Goal: Find specific page/section: Find specific page/section

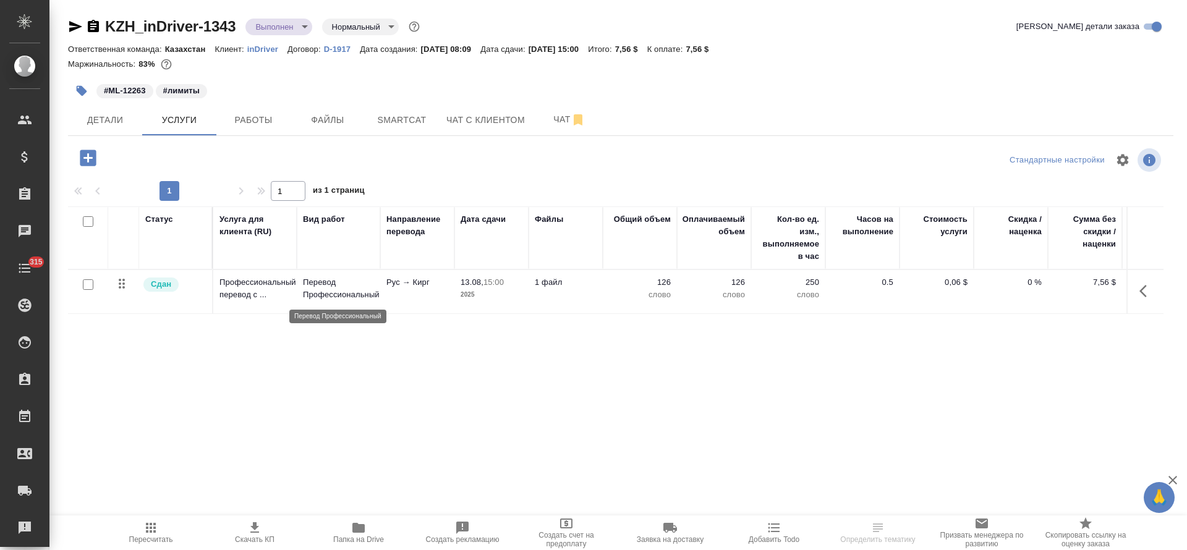
click at [348, 299] on p "Перевод Профессиональный" at bounding box center [338, 288] width 71 height 25
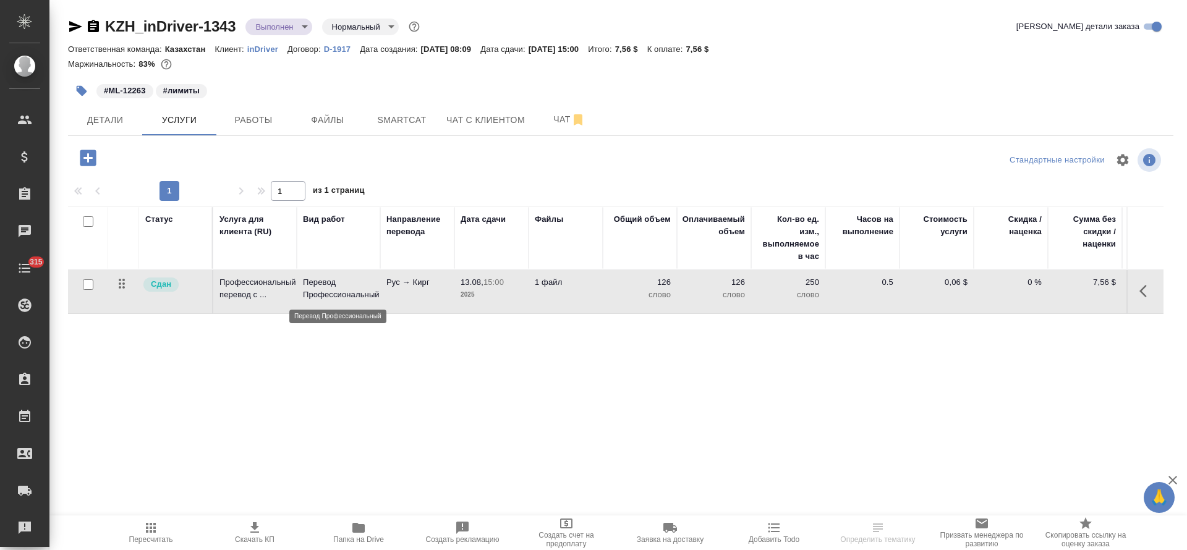
click at [348, 299] on p "Перевод Профессиональный" at bounding box center [338, 288] width 71 height 25
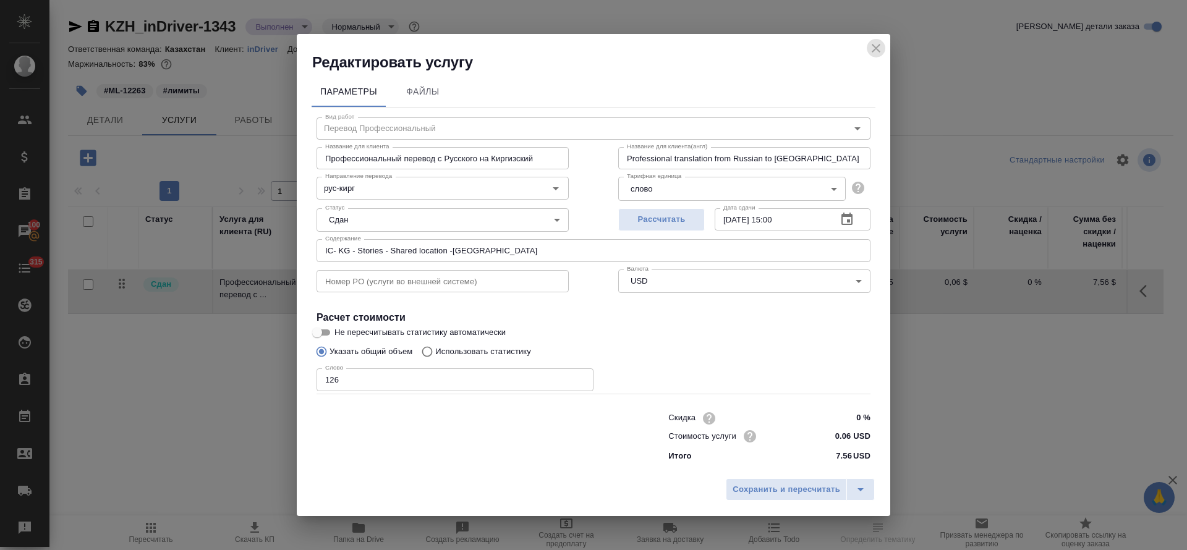
click at [873, 53] on icon "close" at bounding box center [875, 48] width 15 height 15
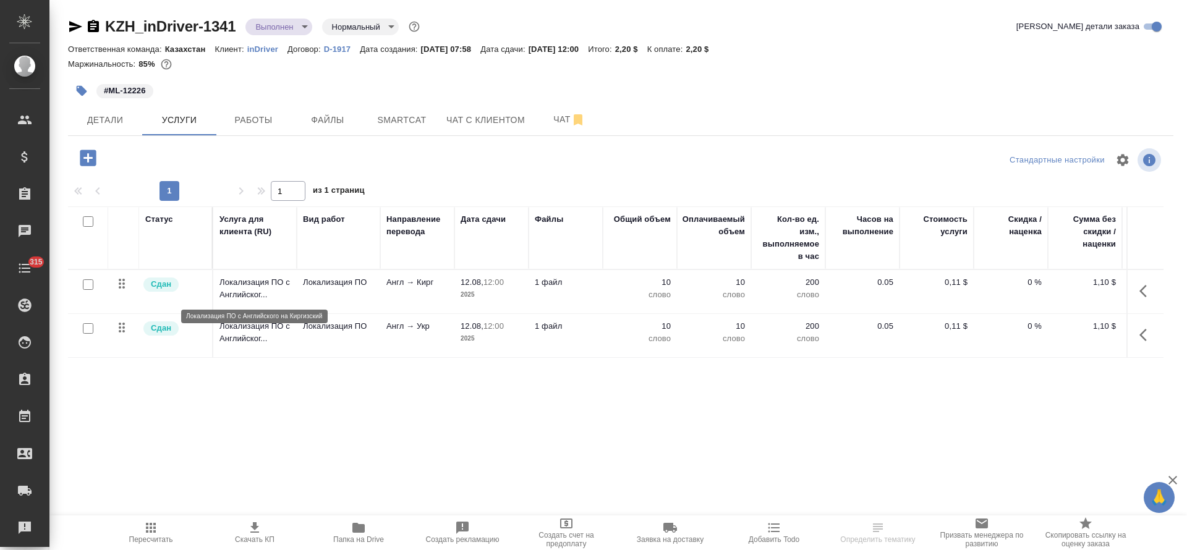
click at [275, 299] on p "Локализация ПО с Английског..." at bounding box center [254, 288] width 71 height 25
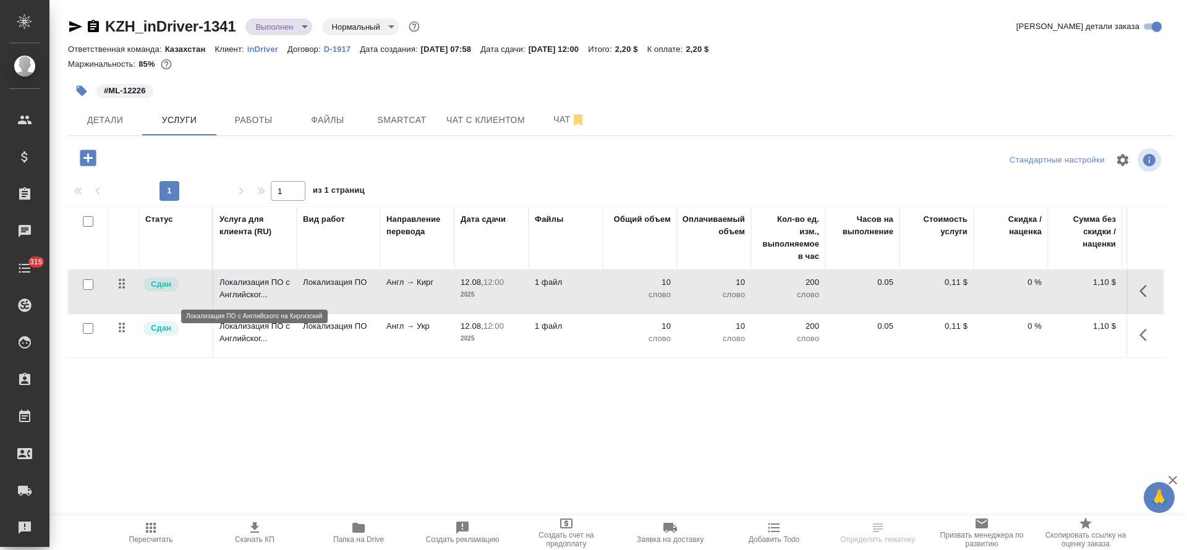
click at [275, 299] on p "Локализация ПО с Английског..." at bounding box center [254, 288] width 71 height 25
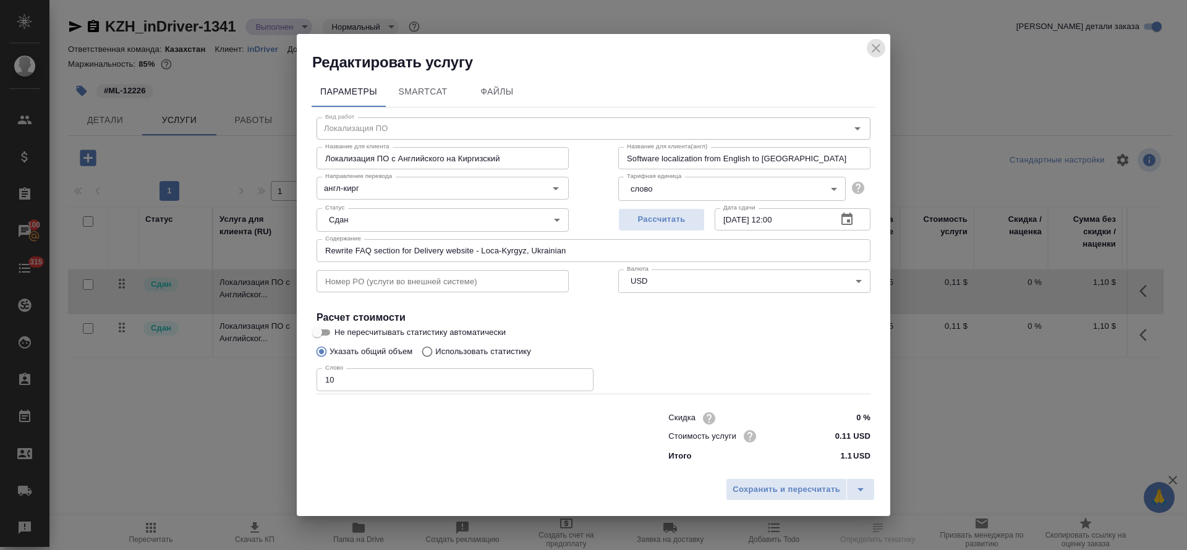
click at [880, 54] on icon "close" at bounding box center [875, 48] width 15 height 15
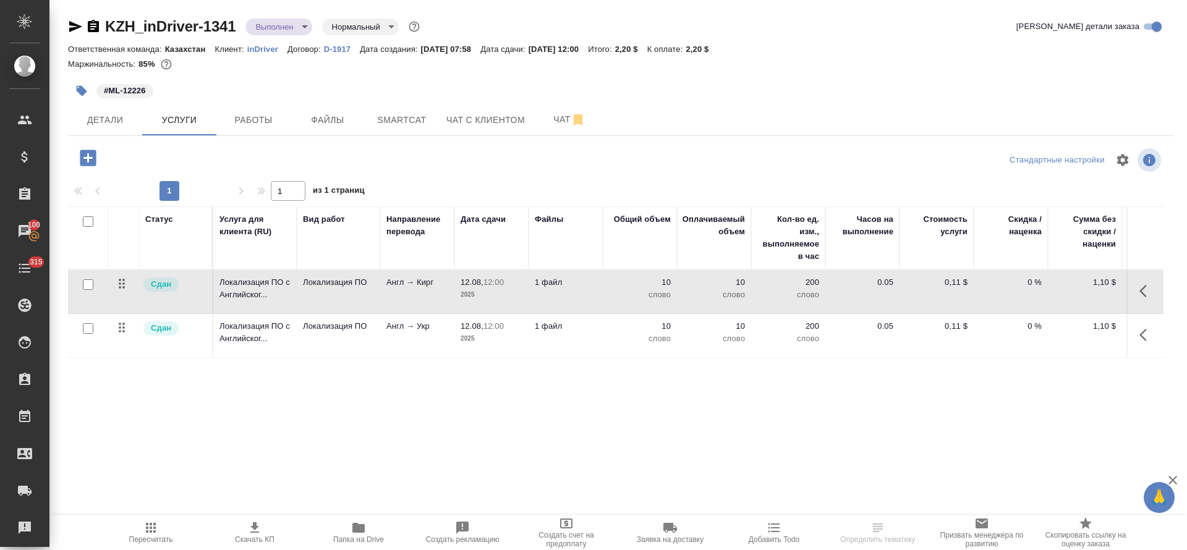
click at [405, 344] on td "Англ → Укр" at bounding box center [417, 335] width 74 height 43
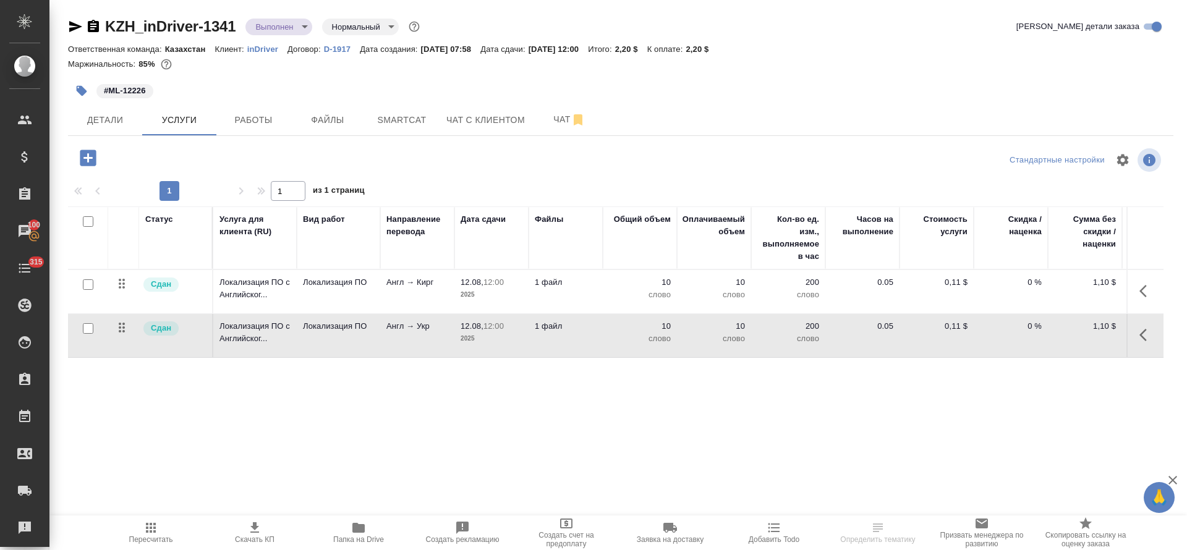
click at [405, 344] on td "Англ → Укр" at bounding box center [417, 335] width 74 height 43
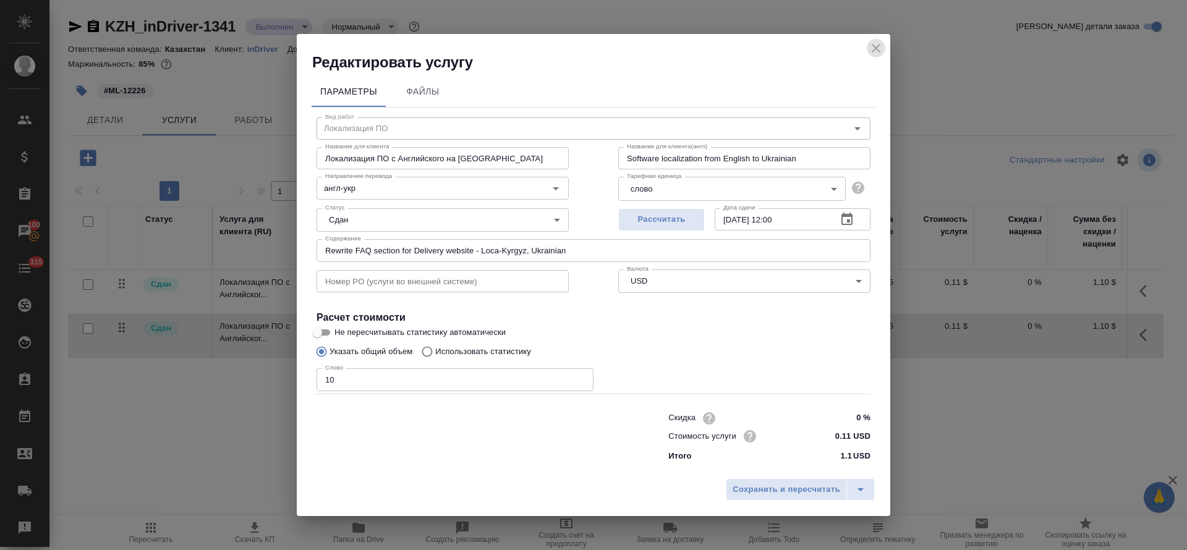
click at [870, 48] on icon "close" at bounding box center [875, 48] width 15 height 15
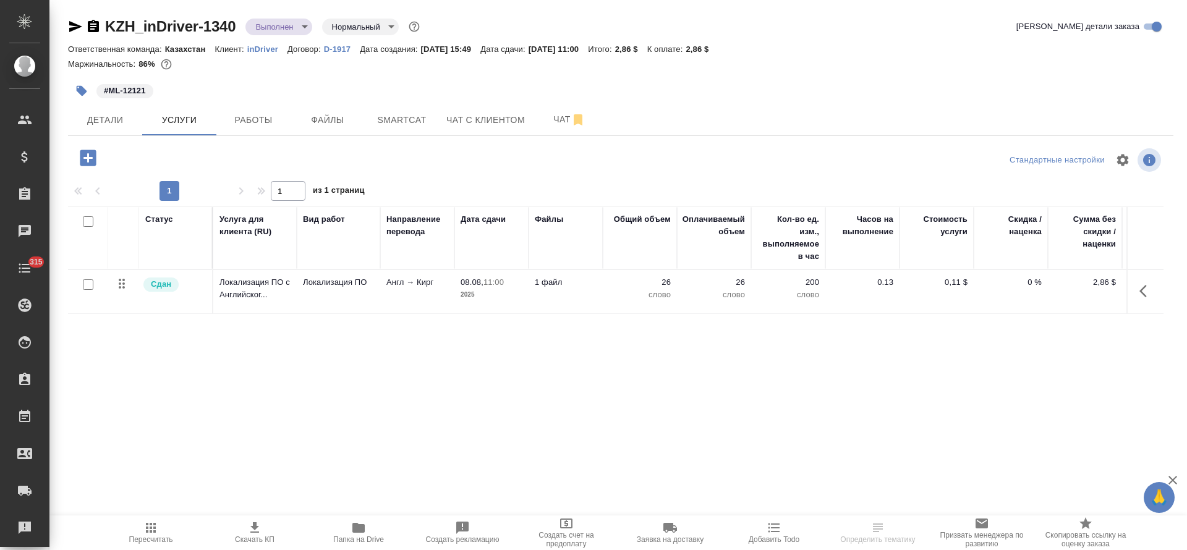
click at [297, 295] on td "Локализация ПО" at bounding box center [338, 291] width 83 height 43
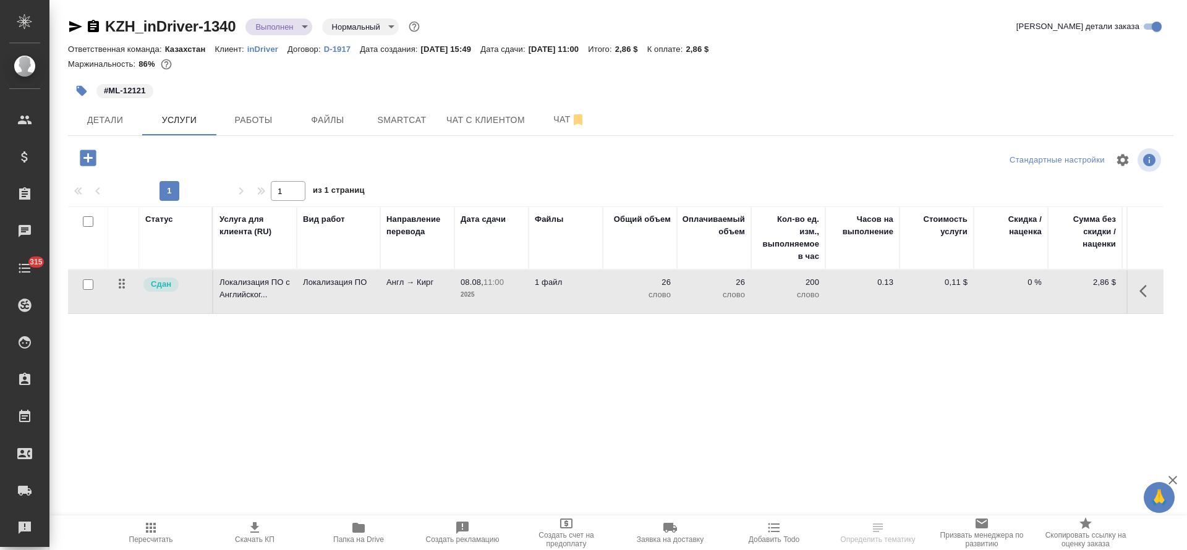
click at [297, 295] on td "Локализация ПО" at bounding box center [338, 291] width 83 height 43
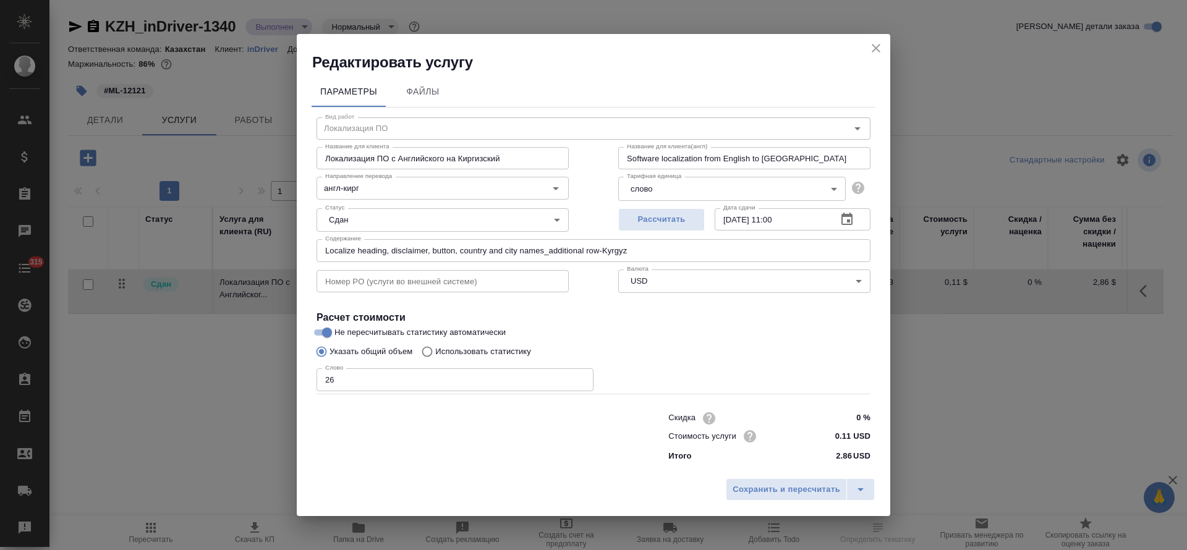
click at [875, 45] on icon "close" at bounding box center [875, 48] width 15 height 15
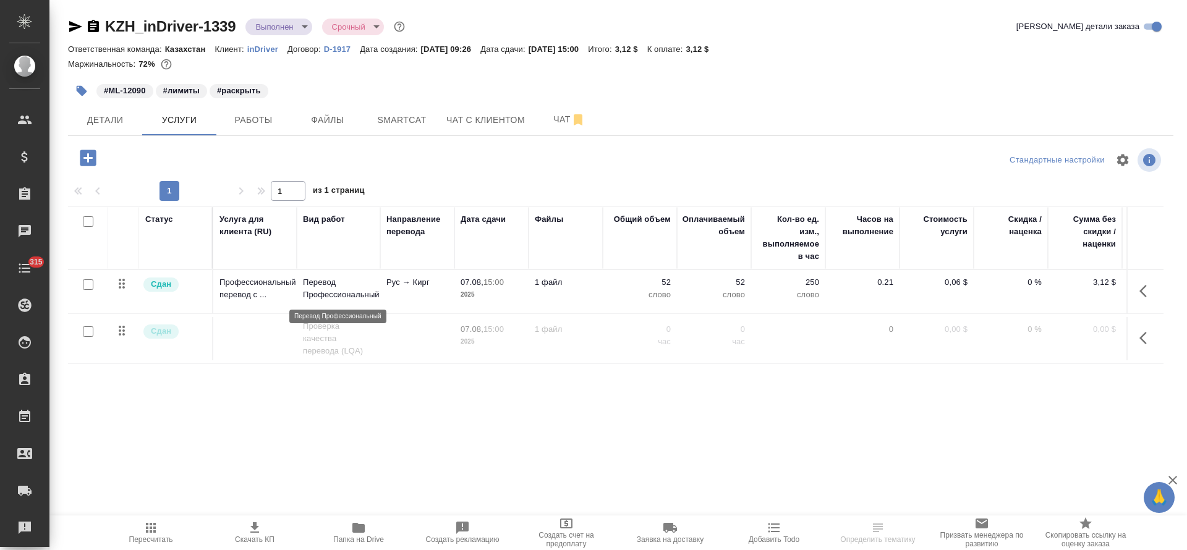
click at [342, 287] on p "Перевод Профессиональный" at bounding box center [338, 288] width 71 height 25
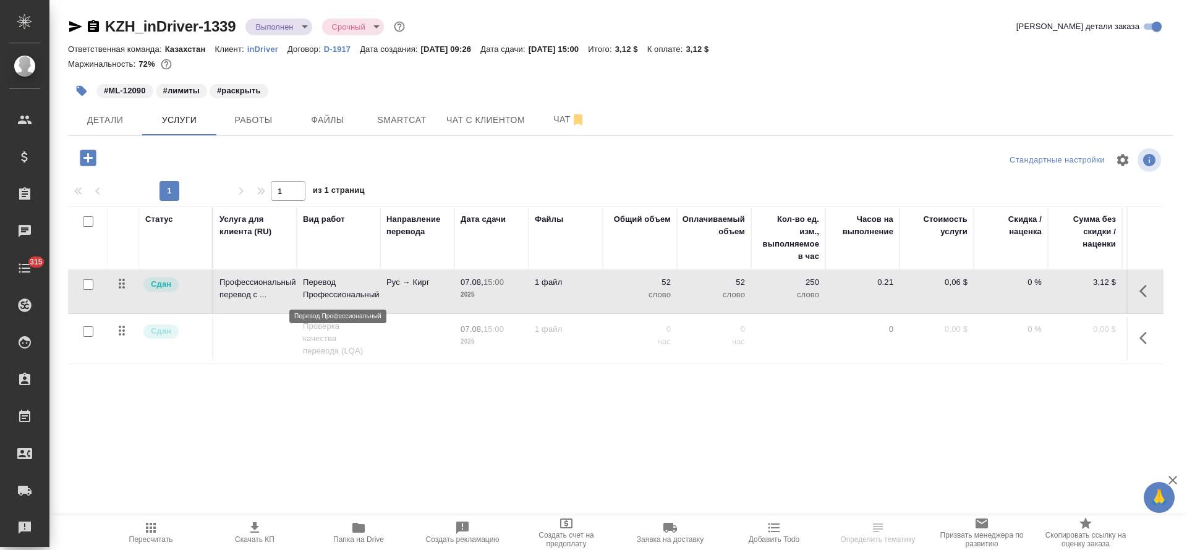
drag, startPoint x: 0, startPoint y: 0, endPoint x: 342, endPoint y: 287, distance: 446.7
click at [342, 287] on p "Перевод Профессиональный" at bounding box center [338, 288] width 71 height 25
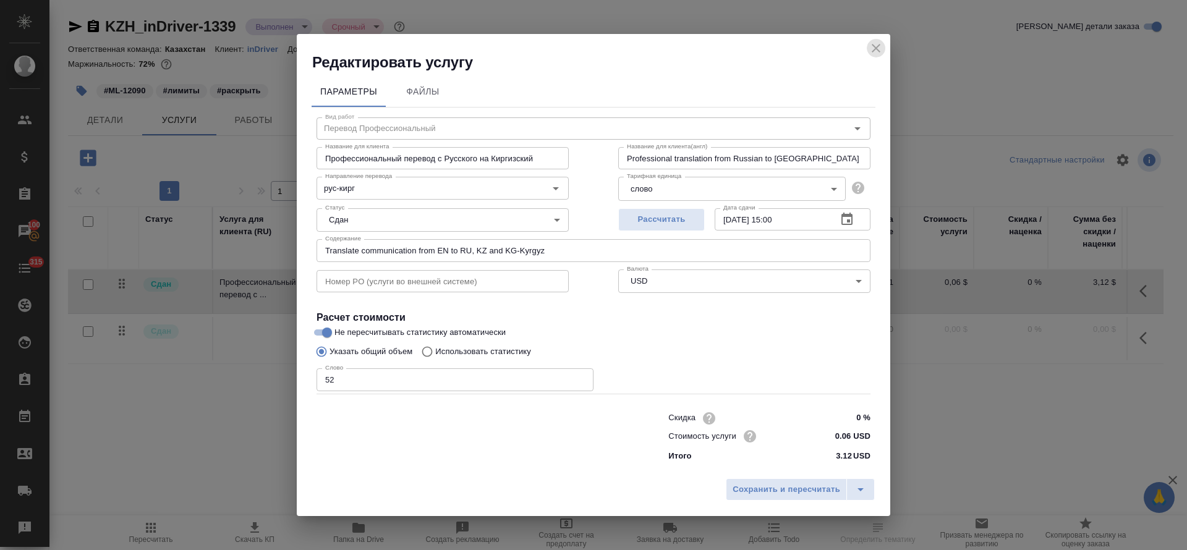
click at [878, 49] on icon "close" at bounding box center [875, 48] width 9 height 9
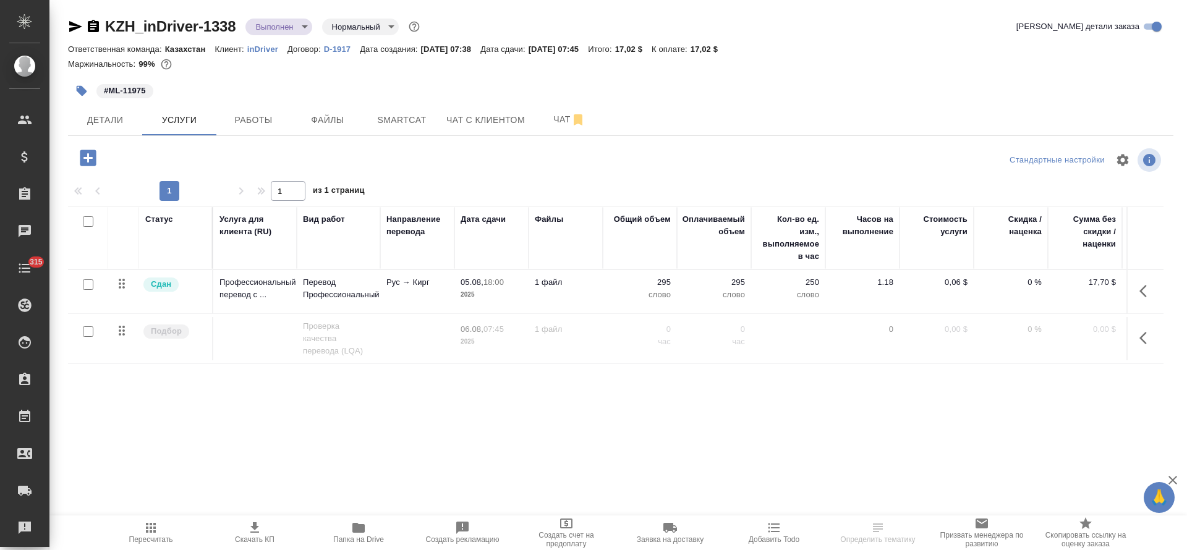
click at [389, 278] on p "Рус → Кирг" at bounding box center [417, 282] width 62 height 12
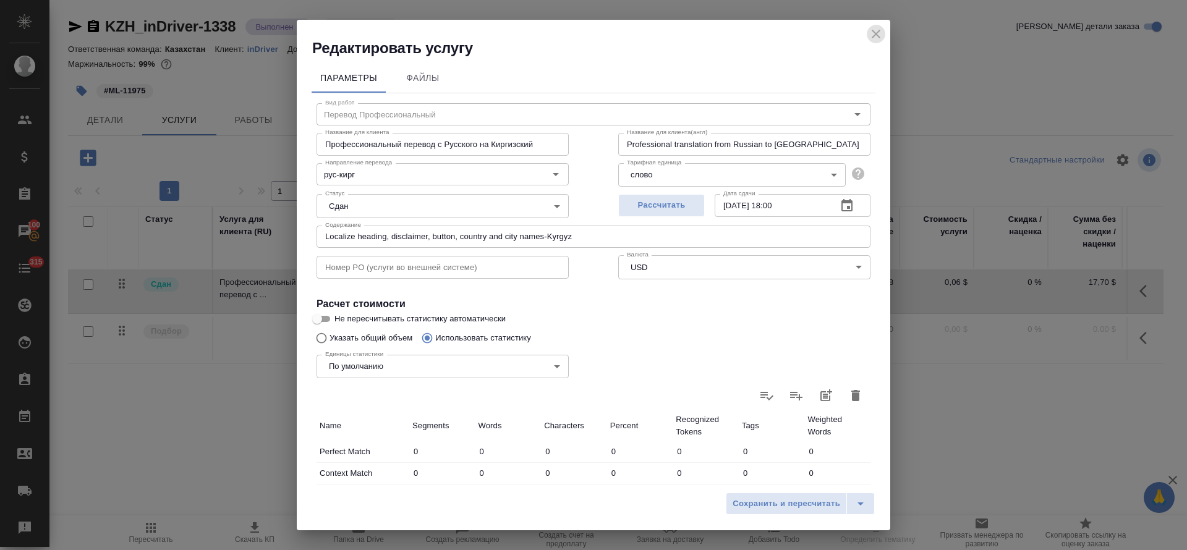
click at [880, 35] on icon "close" at bounding box center [875, 34] width 15 height 15
